Goal: Information Seeking & Learning: Learn about a topic

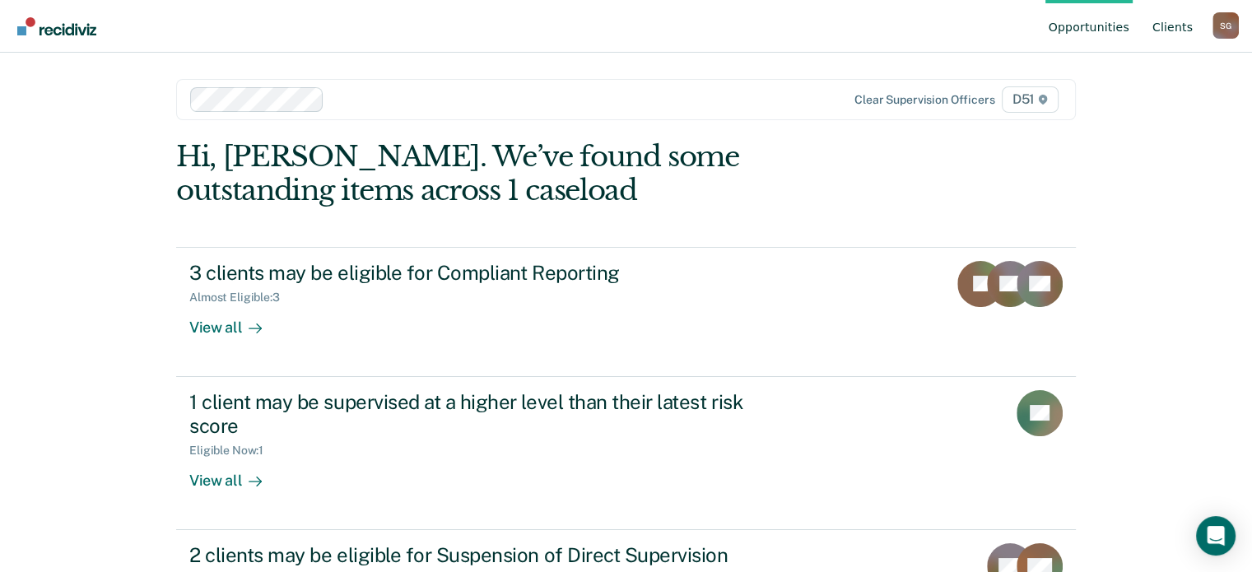
click at [1180, 28] on link "Client s" at bounding box center [1172, 26] width 47 height 53
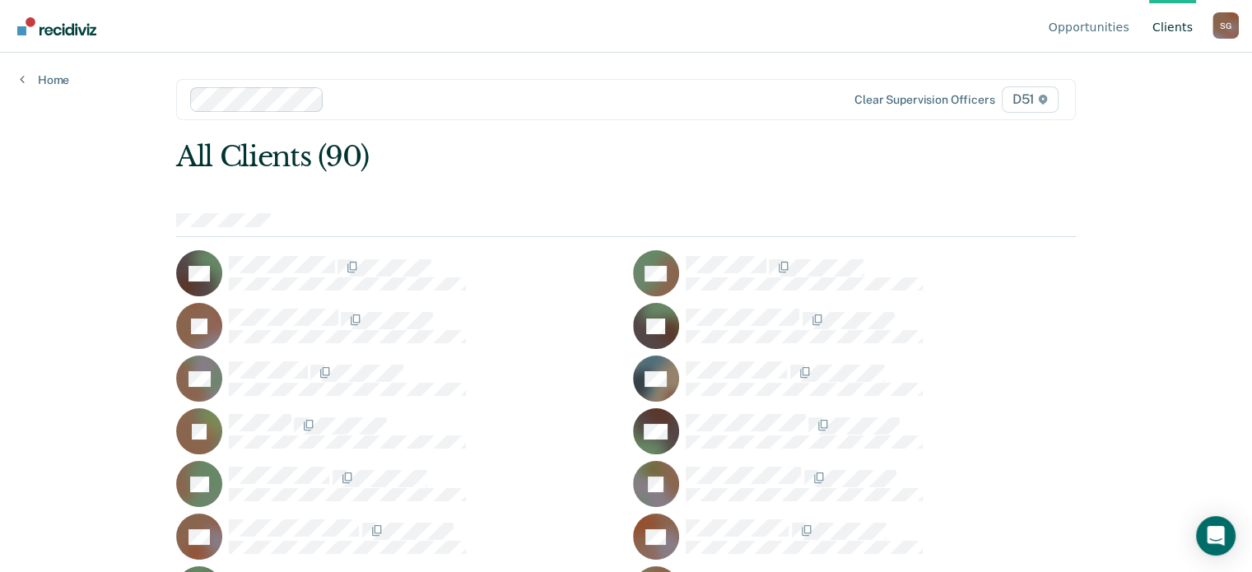
click at [758, 156] on div "All Clients (90)" at bounding box center [535, 157] width 719 height 34
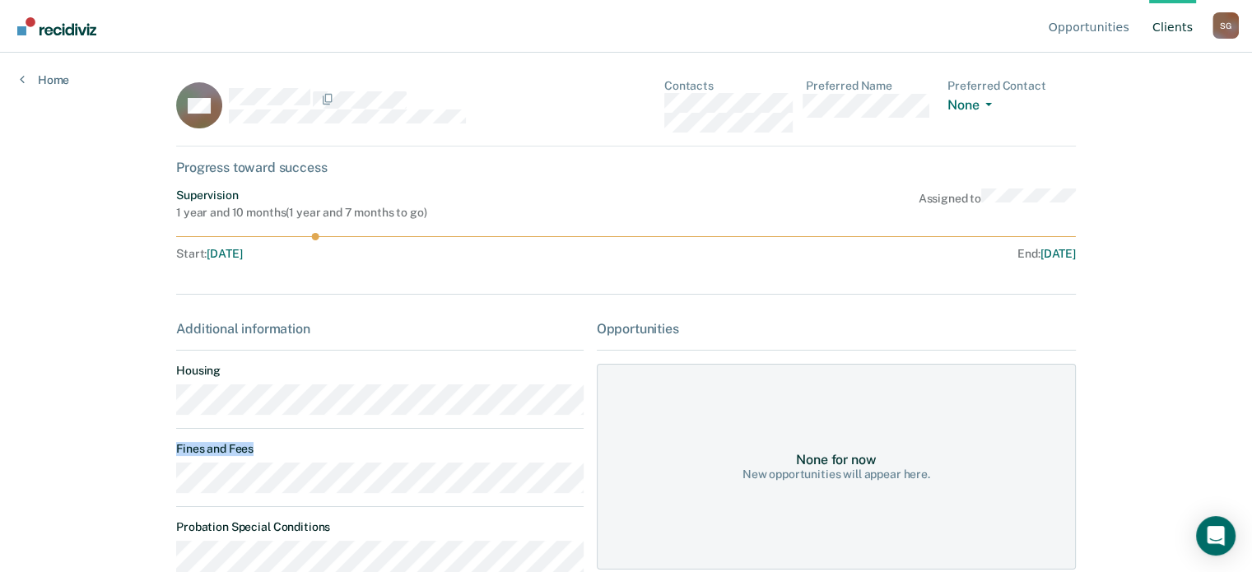
drag, startPoint x: 233, startPoint y: 494, endPoint x: 144, endPoint y: 487, distance: 89.1
click at [144, 487] on div "Opportunities Client s Samantha Gerlich S G Profile How it works Log Out Home H…" at bounding box center [626, 286] width 1252 height 572
copy dt "Fines and Fees"
click at [1172, 22] on link "Client s" at bounding box center [1172, 26] width 47 height 53
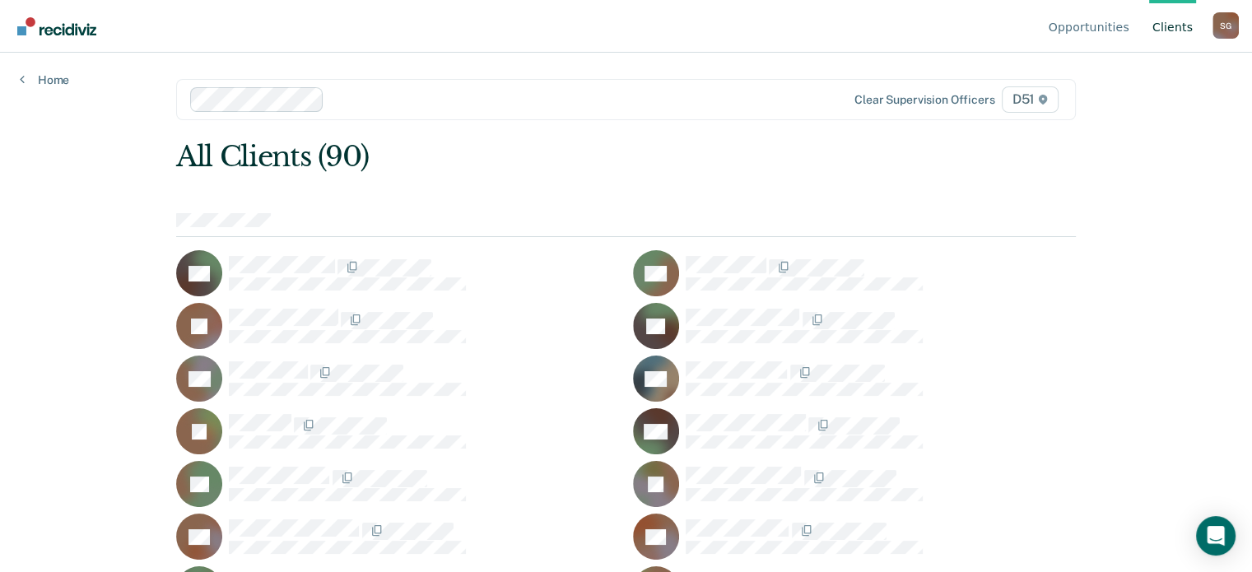
scroll to position [346, 0]
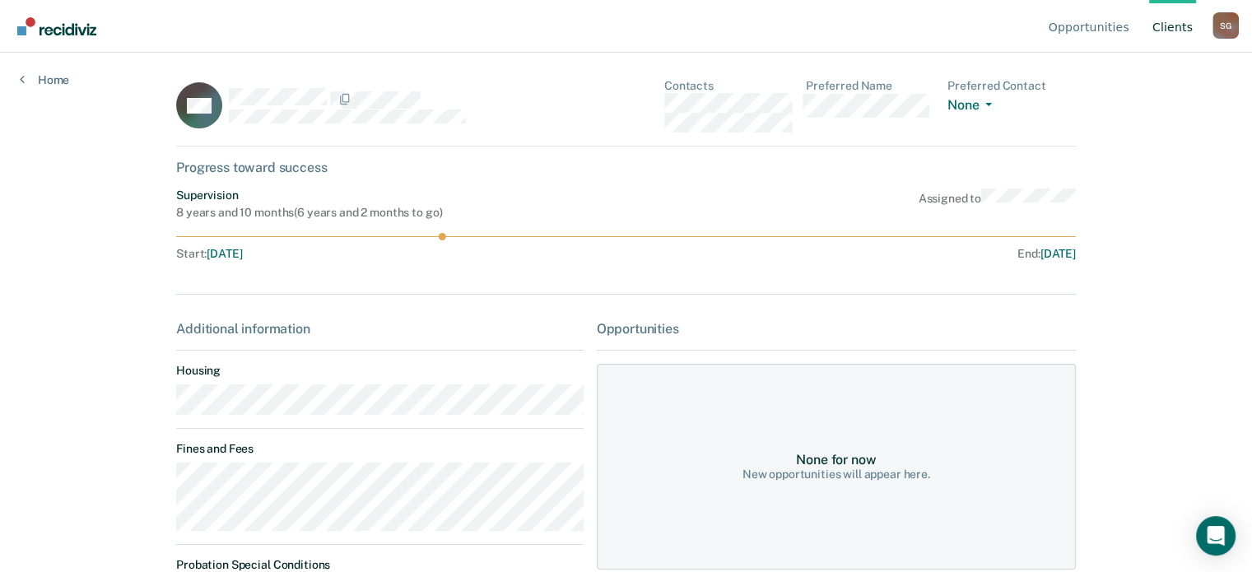
click at [142, 486] on div "Opportunities Client s Samantha Gerlich S G Profile How it works Log Out Home W…" at bounding box center [626, 286] width 1252 height 572
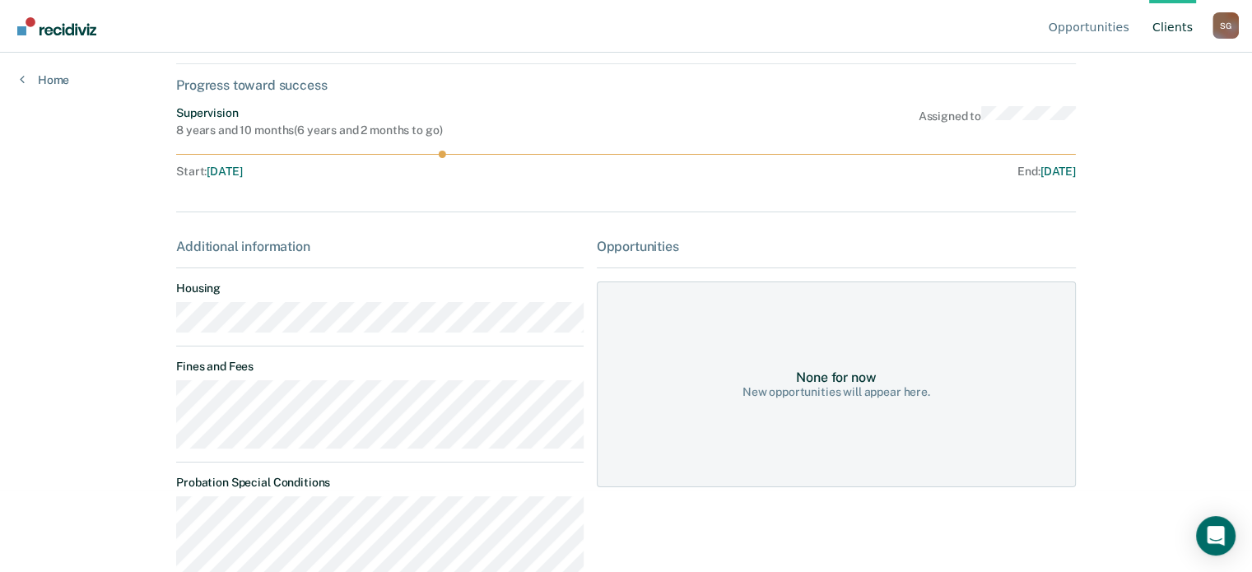
click at [731, 179] on div at bounding box center [626, 182] width 900 height 7
